Goal: Transaction & Acquisition: Purchase product/service

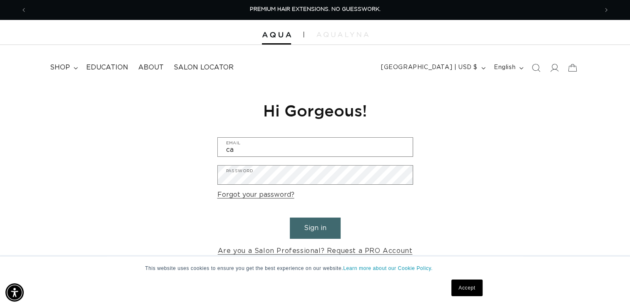
type input "c"
type input "[EMAIL_ADDRESS][DOMAIN_NAME]"
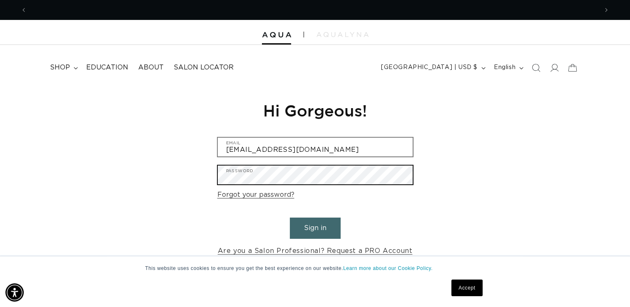
scroll to position [0, 571]
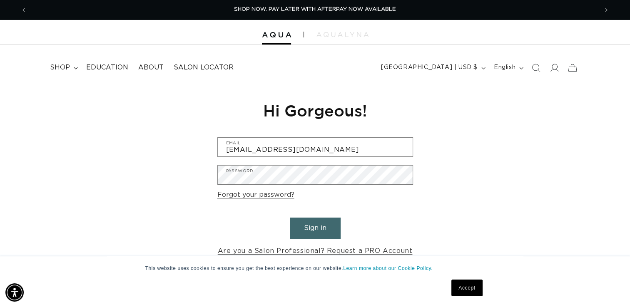
click at [304, 231] on button "Sign in" at bounding box center [315, 228] width 51 height 21
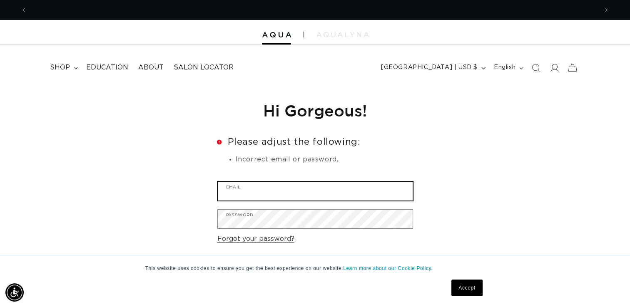
scroll to position [0, 571]
click at [274, 192] on input "Email" at bounding box center [315, 191] width 195 height 19
type input "[EMAIL_ADDRESS][DOMAIN_NAME]"
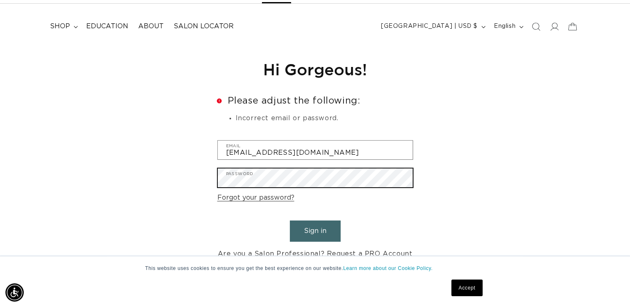
scroll to position [52, 0]
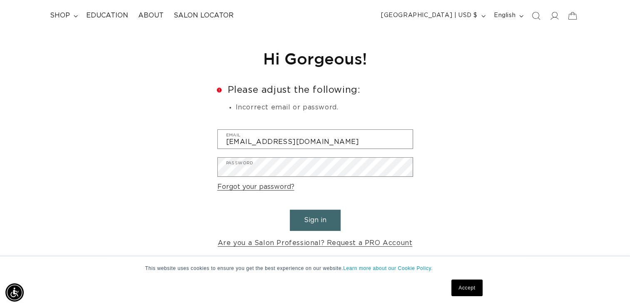
click at [301, 219] on button "Sign in" at bounding box center [315, 220] width 51 height 21
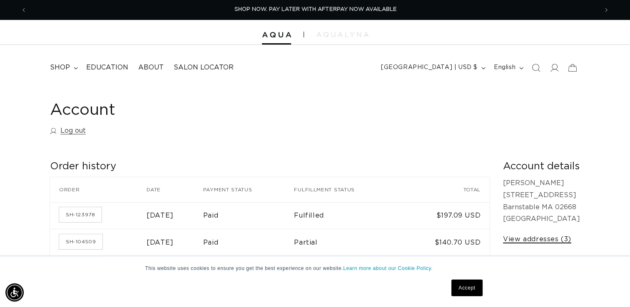
scroll to position [0, 1141]
click at [539, 237] on link "View addresses (3)" at bounding box center [537, 239] width 68 height 12
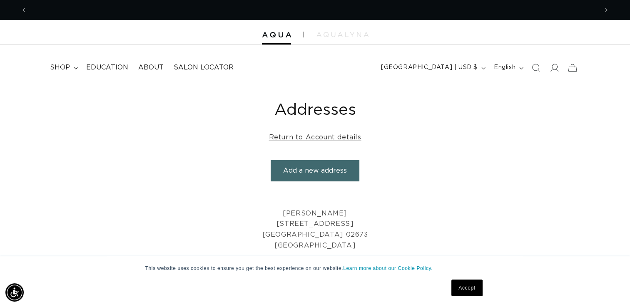
scroll to position [0, 1141]
click at [315, 171] on button "Add a new address" at bounding box center [315, 170] width 89 height 21
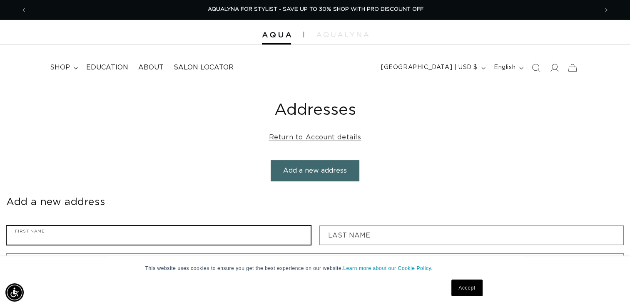
click at [119, 241] on input "First name" at bounding box center [159, 235] width 304 height 19
type input "Pamela"
type input "[PERSON_NAME]"
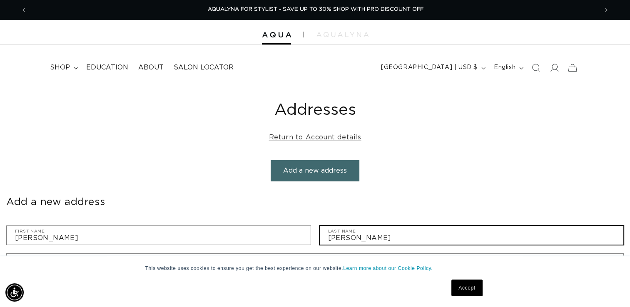
type input "Mirror Image Salon"
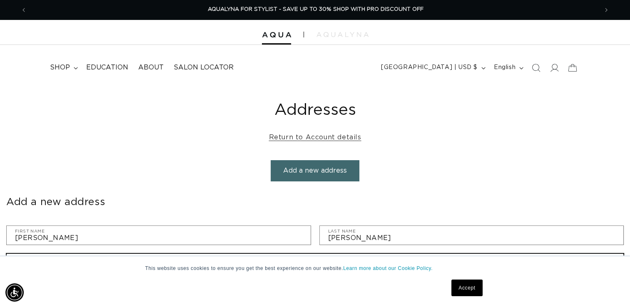
type input "474 Station Ave"
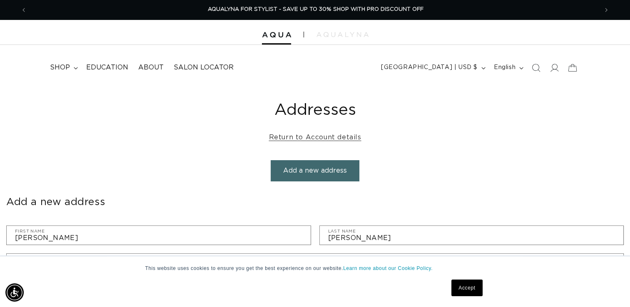
type input "S Yarmouth"
select select "[US_STATE]"
type input "02664"
type input "15083981880"
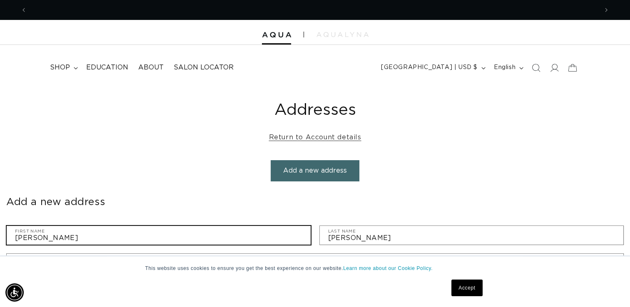
scroll to position [0, 0]
click at [50, 238] on input "Pamela" at bounding box center [159, 235] width 304 height 19
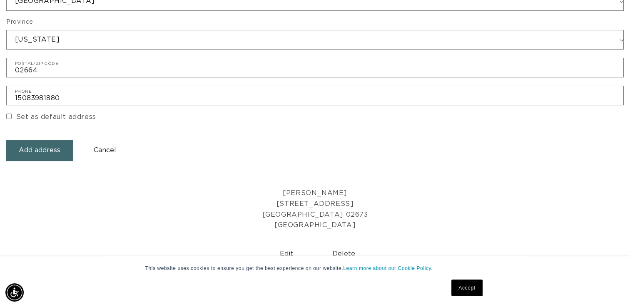
click at [37, 153] on button "Add address" at bounding box center [39, 150] width 67 height 21
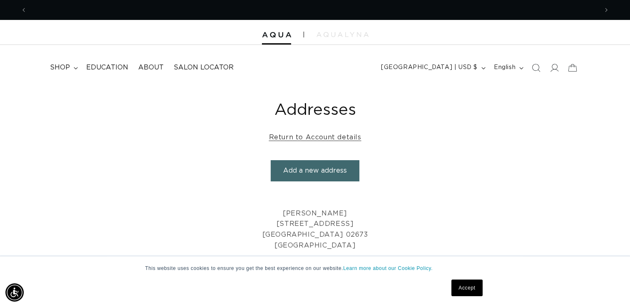
scroll to position [0, 1141]
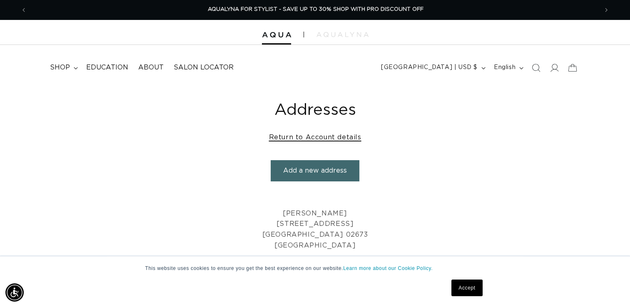
click at [326, 139] on link "Return to Account details" at bounding box center [315, 138] width 92 height 12
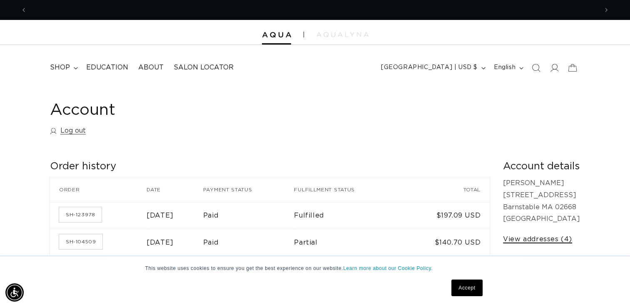
scroll to position [0, 571]
click at [519, 238] on link "View addresses (4)" at bounding box center [537, 239] width 69 height 12
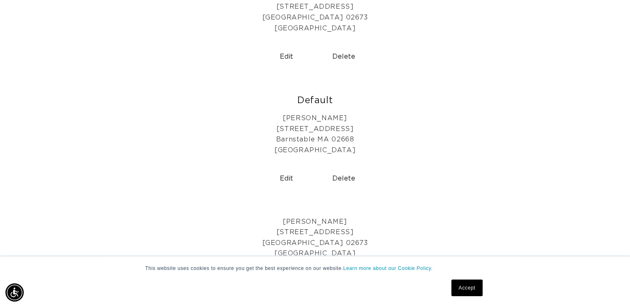
scroll to position [0, 1141]
click at [288, 179] on button "Edit" at bounding box center [286, 178] width 51 height 21
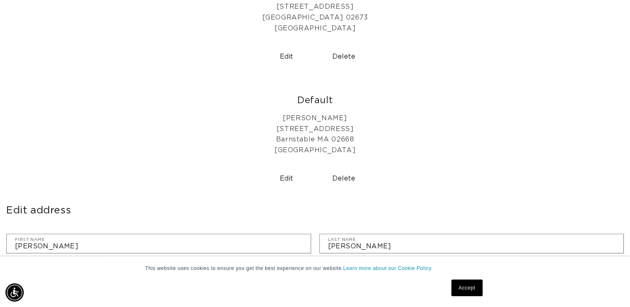
click at [335, 179] on button "Delete" at bounding box center [343, 178] width 51 height 21
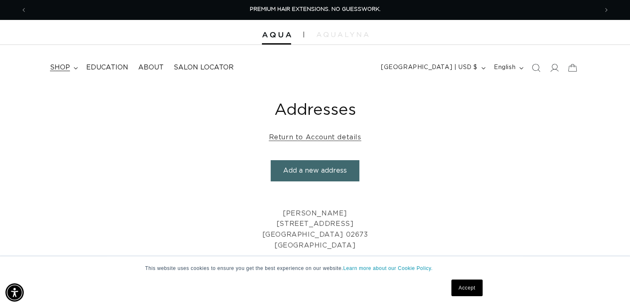
click at [53, 70] on span "shop" at bounding box center [60, 67] width 20 height 9
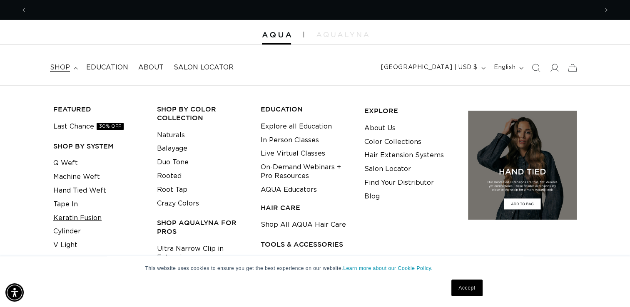
scroll to position [0, 571]
click at [67, 215] on link "Keratin Fusion" at bounding box center [77, 218] width 48 height 14
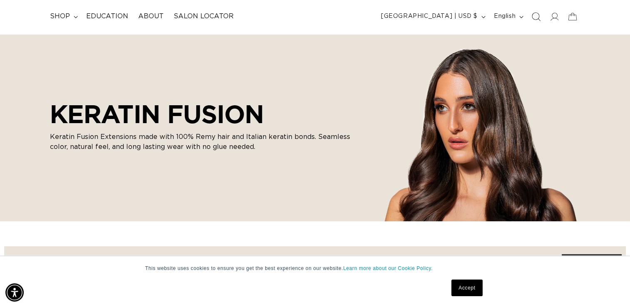
scroll to position [0, 1141]
click at [533, 18] on icon "Search" at bounding box center [536, 16] width 9 height 9
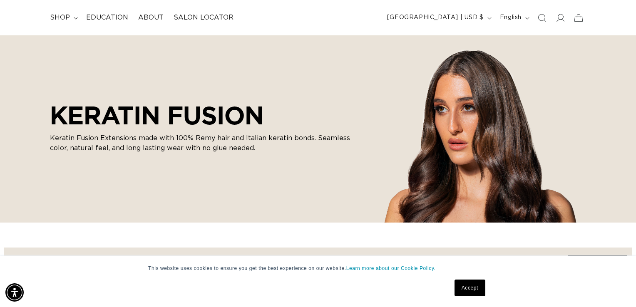
scroll to position [0, 0]
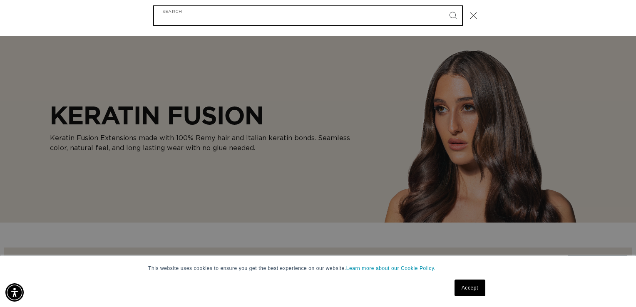
click at [296, 14] on input "Search" at bounding box center [308, 15] width 308 height 19
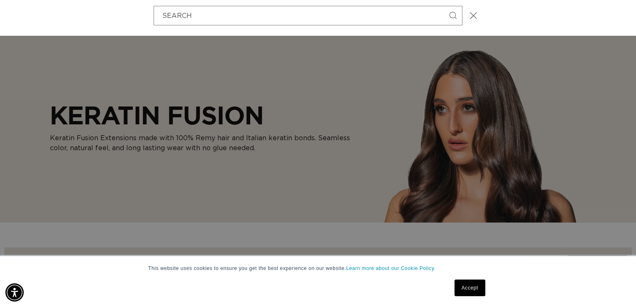
click at [561, 25] on div "Search" at bounding box center [318, 15] width 636 height 41
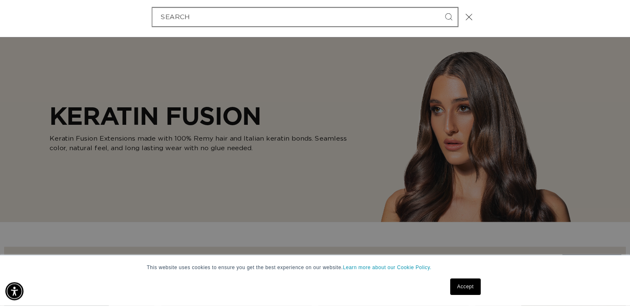
scroll to position [0, 1154]
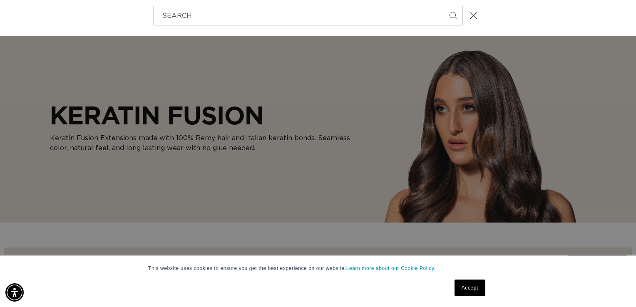
click at [0, 15] on div "Search" at bounding box center [0, 15] width 0 height 0
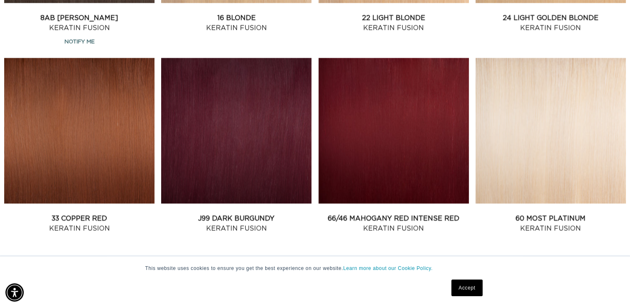
scroll to position [899, 0]
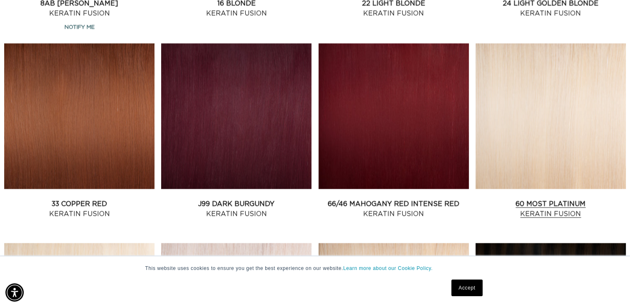
click at [591, 199] on link "60 Most Platinum Keratin Fusion" at bounding box center [550, 209] width 150 height 20
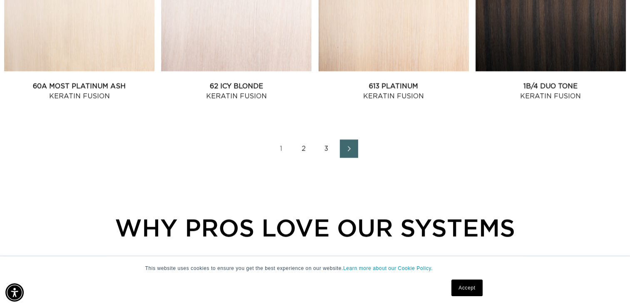
scroll to position [0, 1141]
click at [344, 149] on icon "Next page" at bounding box center [349, 149] width 11 height 6
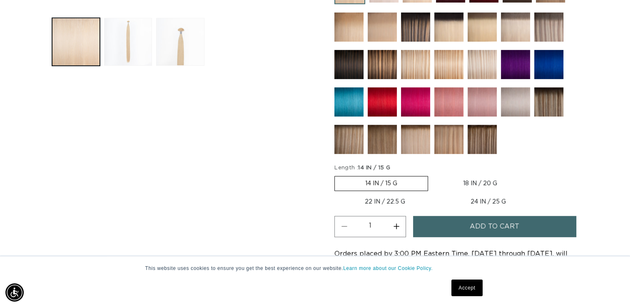
scroll to position [0, 1141]
click at [486, 188] on fieldset "Length : 14 IN / 15 G 14 IN / 15 G Variant sold out or unavailable 18 IN / 20 G…" at bounding box center [457, 187] width 246 height 46
click at [487, 181] on label "18 IN / 20 G Variant sold out or unavailable" at bounding box center [479, 183] width 95 height 14
click at [432, 175] on input "18 IN / 20 G Variant sold out or unavailable" at bounding box center [432, 174] width 0 height 0
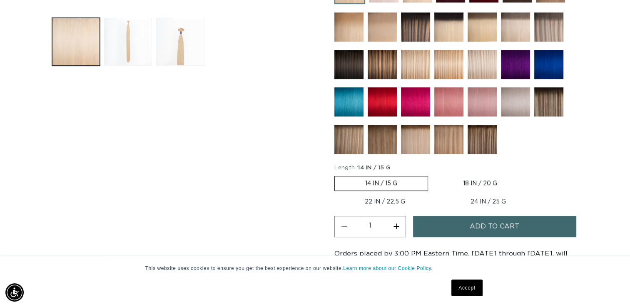
radio input "true"
click at [402, 224] on button "Increase quantity for 60 Most Platinum - Keratin Fusion" at bounding box center [396, 226] width 19 height 21
type input "2"
click at [485, 221] on span "Add to cart" at bounding box center [494, 226] width 50 height 21
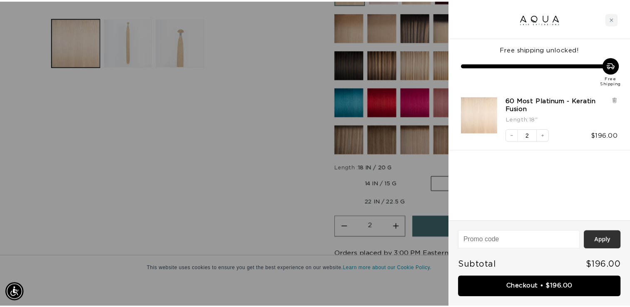
scroll to position [0, 577]
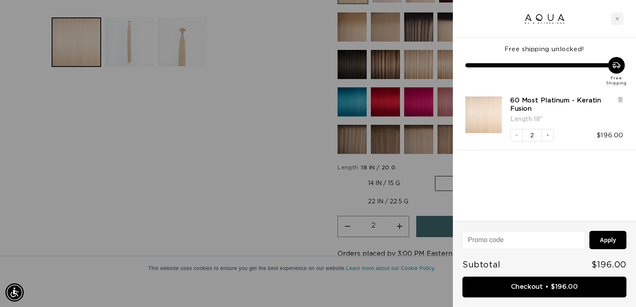
click at [278, 155] on div at bounding box center [318, 153] width 636 height 307
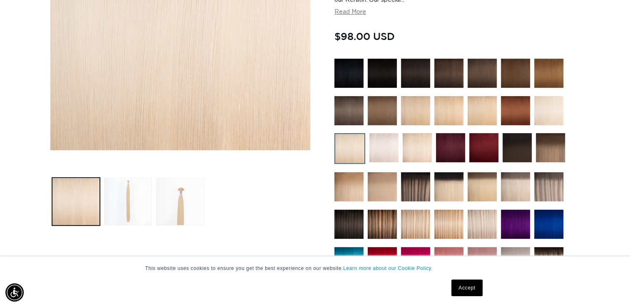
scroll to position [35, 0]
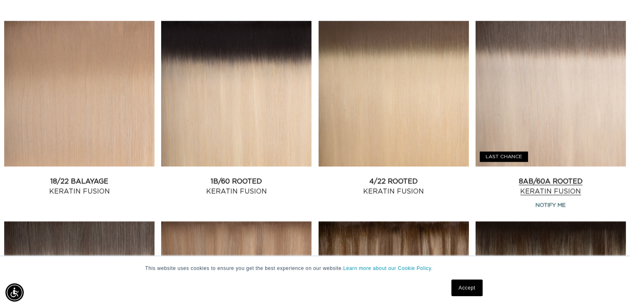
click at [566, 176] on link "8AB/60A Rooted Keratin Fusion" at bounding box center [550, 186] width 150 height 20
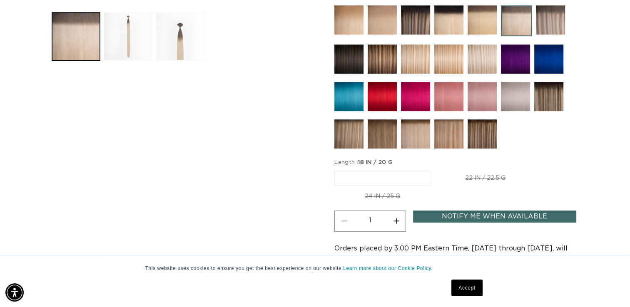
click at [348, 164] on fieldset "Length : 18 IN / 20 G 18 IN / 20 G Variant sold out or unavailable 22 IN / 22.5…" at bounding box center [457, 182] width 246 height 46
click at [351, 175] on label "18 IN / 20 G Variant sold out or unavailable" at bounding box center [382, 178] width 96 height 15
click at [337, 169] on input "18 IN / 20 G Variant sold out or unavailable" at bounding box center [336, 169] width 0 height 0
click at [354, 179] on label "18 IN / 20 G Variant sold out or unavailable" at bounding box center [382, 178] width 96 height 15
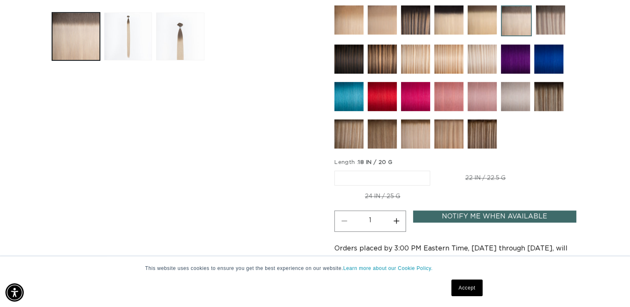
click at [337, 169] on input "18 IN / 20 G Variant sold out or unavailable" at bounding box center [336, 169] width 0 height 0
click at [354, 171] on label "18 IN / 20 G Variant sold out or unavailable" at bounding box center [382, 178] width 96 height 15
click at [337, 169] on input "18 IN / 20 G Variant sold out or unavailable" at bounding box center [336, 169] width 0 height 0
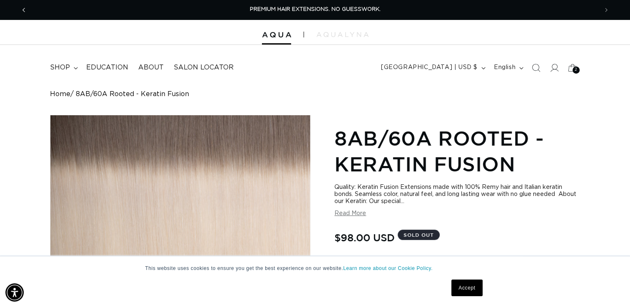
click at [25, 9] on icon "Previous announcement" at bounding box center [23, 9] width 3 height 9
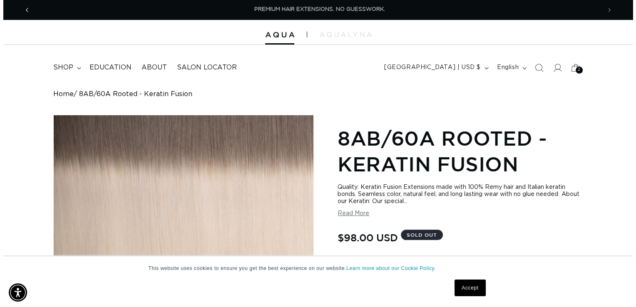
scroll to position [0, 1141]
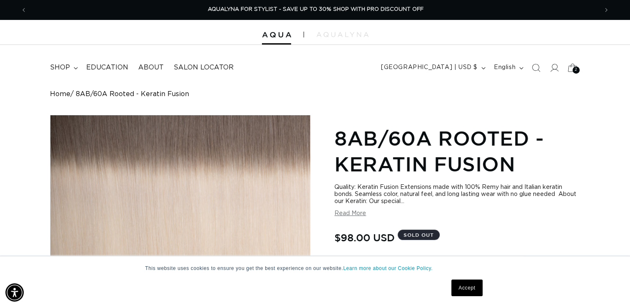
click at [574, 71] on div "2 2" at bounding box center [575, 70] width 7 height 7
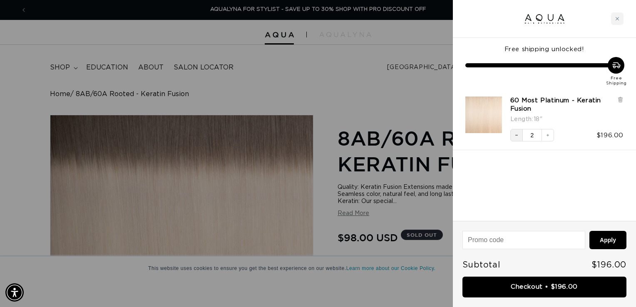
click at [516, 134] on icon "Decrease quantity" at bounding box center [516, 135] width 5 height 5
click at [415, 79] on div at bounding box center [318, 153] width 636 height 307
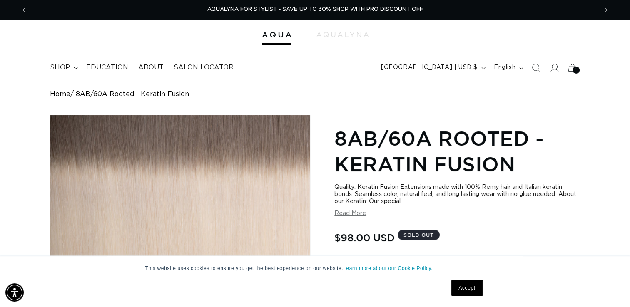
scroll to position [0, 1141]
click at [28, 8] on button "Previous announcement" at bounding box center [24, 10] width 18 height 16
click at [23, 11] on icon "Previous announcement" at bounding box center [23, 9] width 3 height 9
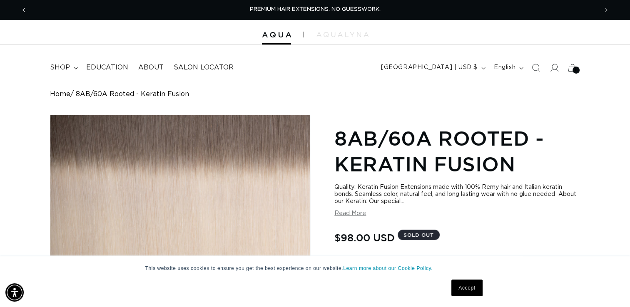
click at [23, 11] on icon "Previous announcement" at bounding box center [23, 9] width 3 height 9
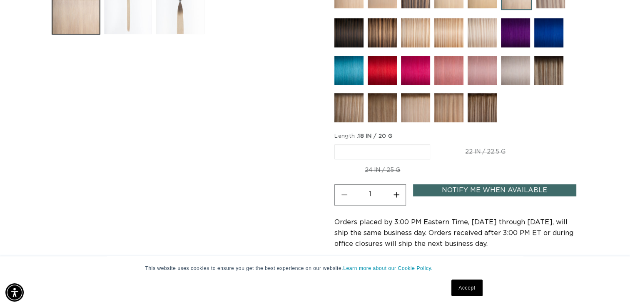
scroll to position [289, 0]
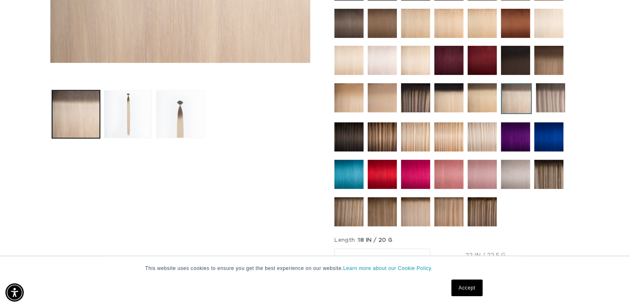
click at [484, 21] on img at bounding box center [481, 23] width 29 height 29
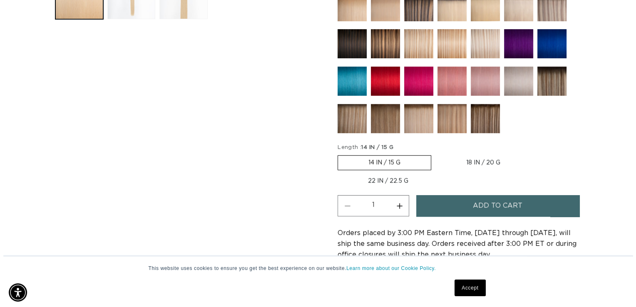
scroll to position [0, 1141]
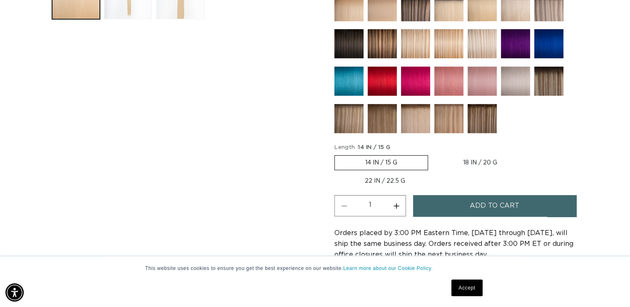
click at [476, 159] on label "18 IN / 20 G Variant sold out or unavailable" at bounding box center [479, 163] width 95 height 14
click at [432, 154] on input "18 IN / 20 G Variant sold out or unavailable" at bounding box center [432, 154] width 0 height 0
radio input "true"
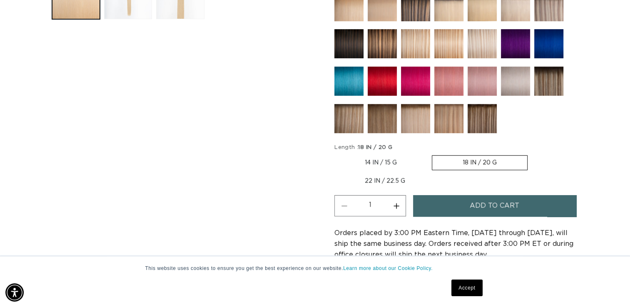
click at [472, 202] on span "Add to cart" at bounding box center [494, 205] width 50 height 21
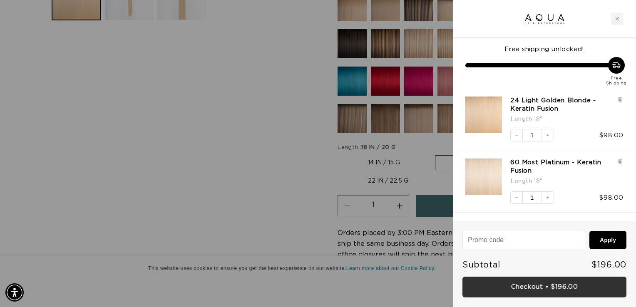
click at [571, 289] on link "Checkout • $196.00" at bounding box center [544, 287] width 164 height 21
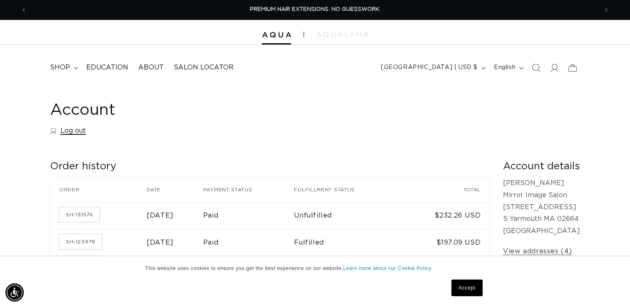
click at [77, 129] on link "Log out" at bounding box center [68, 131] width 36 height 12
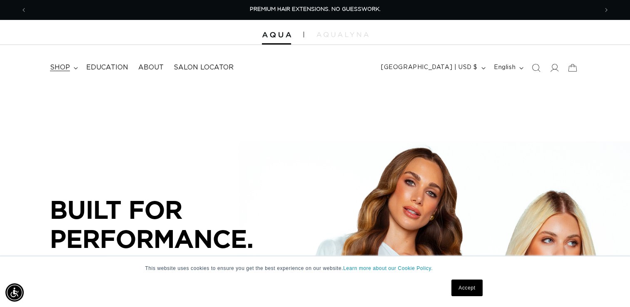
click at [60, 67] on span "shop" at bounding box center [60, 67] width 20 height 9
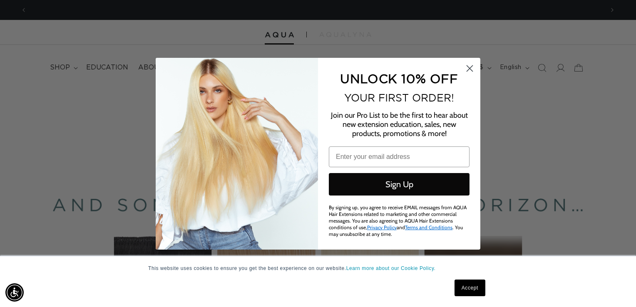
scroll to position [0, 1154]
click at [468, 72] on circle "Close dialog" at bounding box center [470, 68] width 14 height 14
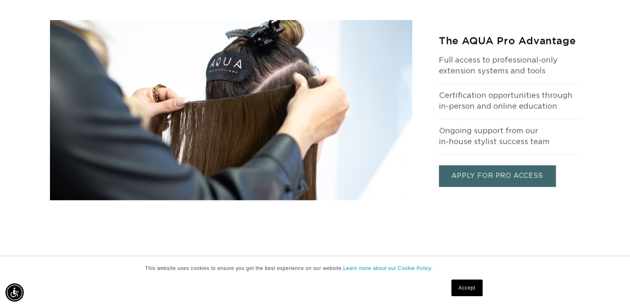
scroll to position [988, 0]
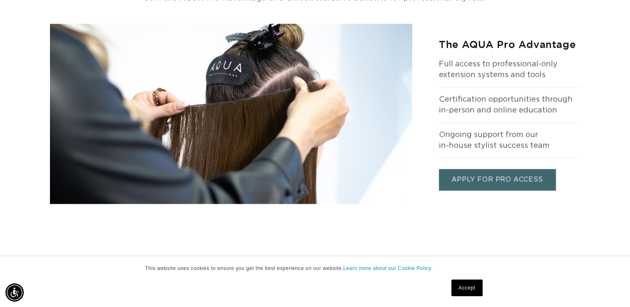
click at [506, 181] on link "APPLY FOR PRO ACCESS" at bounding box center [497, 179] width 117 height 21
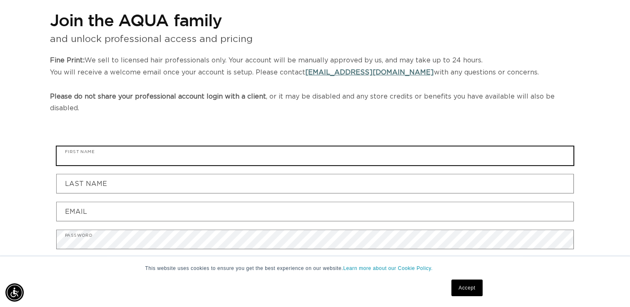
click at [183, 147] on input "First name" at bounding box center [315, 156] width 517 height 19
type input "[PERSON_NAME]"
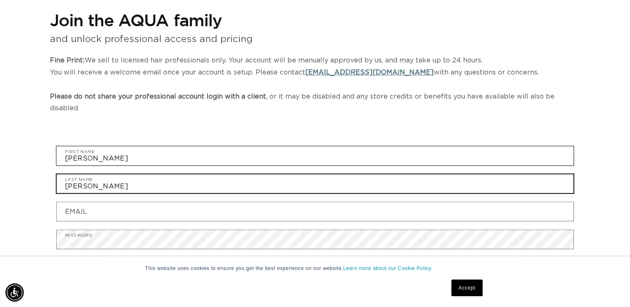
type input "[EMAIL_ADDRESS][DOMAIN_NAME]"
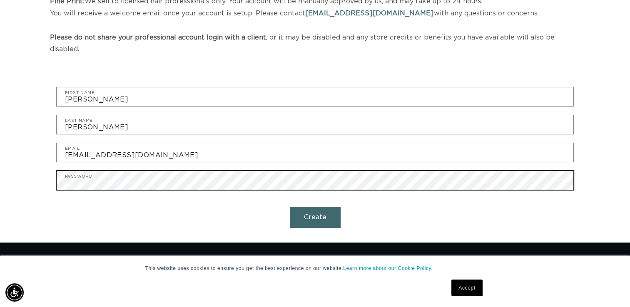
scroll to position [0, 571]
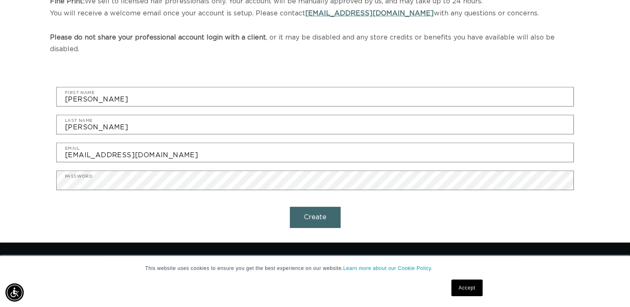
click at [321, 207] on button "Create" at bounding box center [315, 217] width 51 height 21
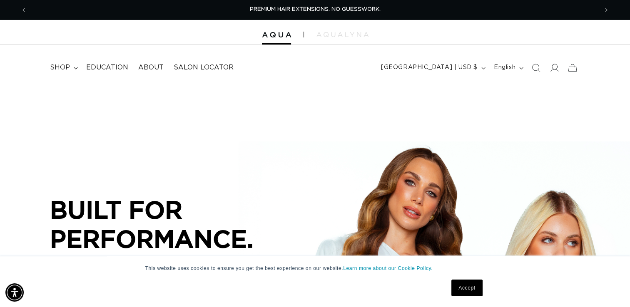
click at [464, 290] on link "Accept" at bounding box center [466, 288] width 31 height 17
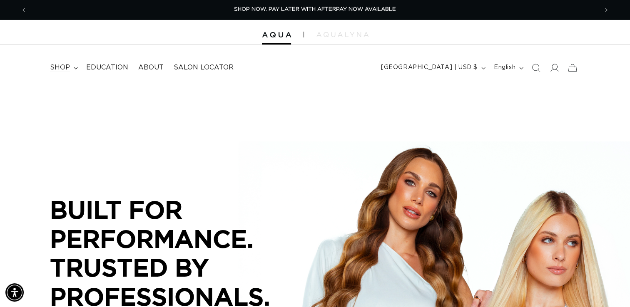
click at [67, 66] on span "shop" at bounding box center [60, 67] width 20 height 9
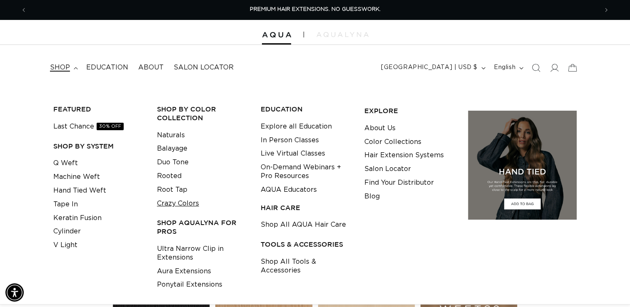
click at [173, 204] on link "Crazy Colors" at bounding box center [178, 204] width 42 height 14
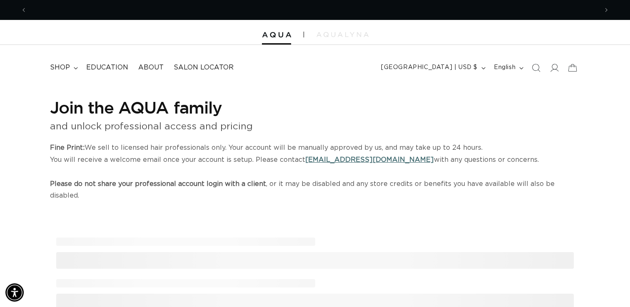
scroll to position [0, 1141]
select select "US"
select select "[GEOGRAPHIC_DATA]"
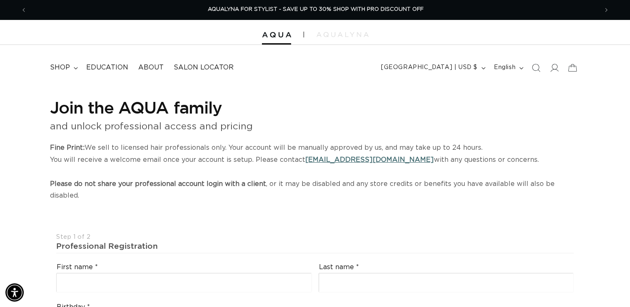
scroll to position [0, 0]
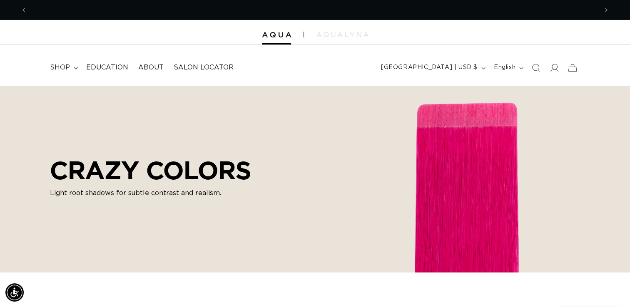
click at [628, 31] on div at bounding box center [315, 32] width 630 height 25
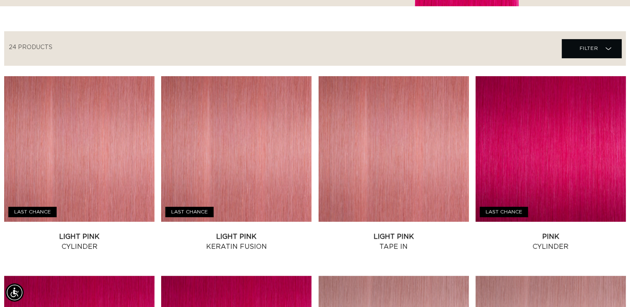
scroll to position [0, 571]
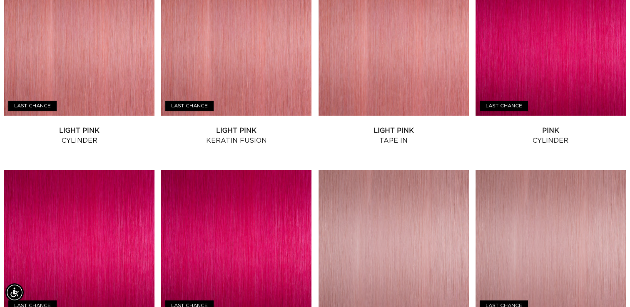
scroll to position [375, 0]
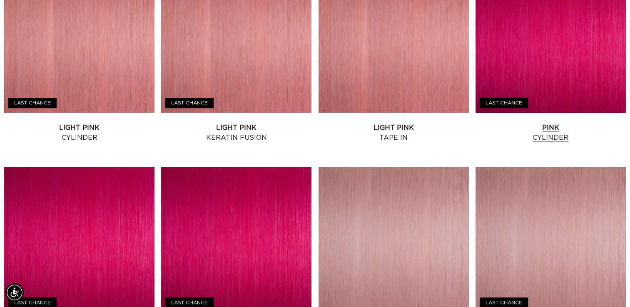
click at [593, 123] on link "Pink Cylinder" at bounding box center [550, 133] width 150 height 20
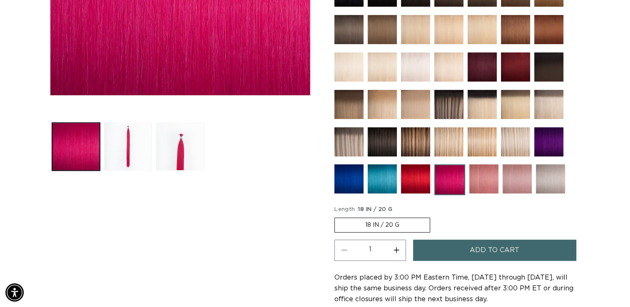
click at [541, 144] on img at bounding box center [548, 141] width 29 height 29
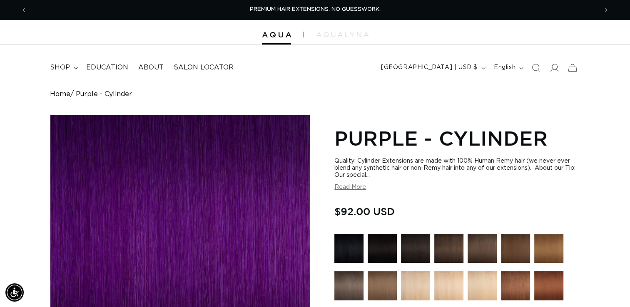
click at [57, 65] on span "shop" at bounding box center [60, 67] width 20 height 9
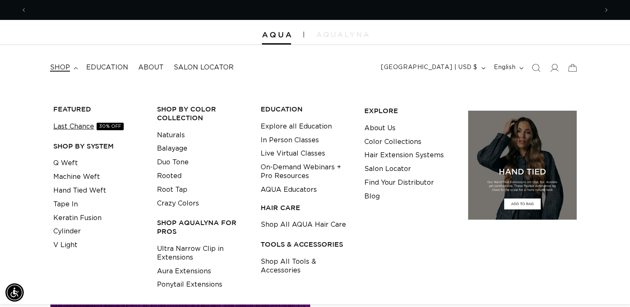
scroll to position [0, 571]
click at [88, 126] on link "Last Chance 30% OFF" at bounding box center [88, 127] width 70 height 14
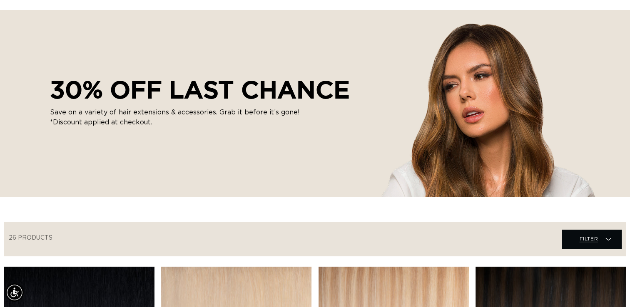
scroll to position [0, 1141]
click at [596, 241] on span "Filter" at bounding box center [588, 239] width 19 height 16
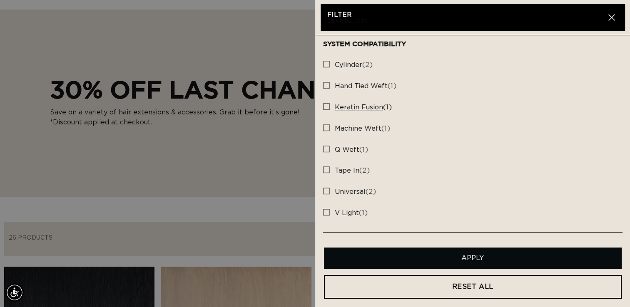
scroll to position [0, 571]
click at [326, 110] on label "keratin fusion (1) keratin fusion (1 products)" at bounding box center [473, 107] width 300 height 21
click at [326, 108] on input "keratin fusion (1) keratin fusion (1 products)" at bounding box center [326, 104] width 7 height 7
checkbox input "true"
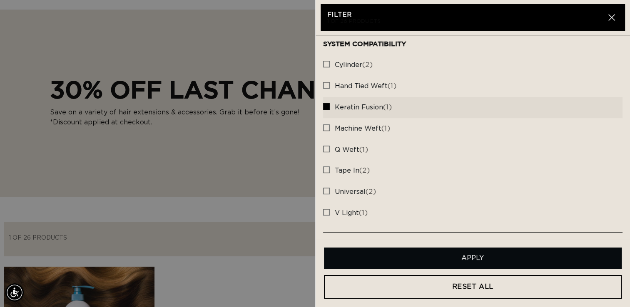
scroll to position [0, 1141]
click at [380, 261] on button "Apply" at bounding box center [473, 258] width 298 height 21
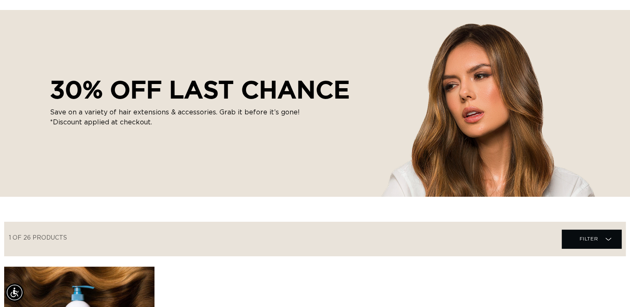
scroll to position [0, 0]
